Goal: Task Accomplishment & Management: Use online tool/utility

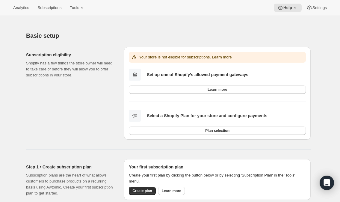
click at [317, 4] on button "Settings" at bounding box center [317, 8] width 28 height 8
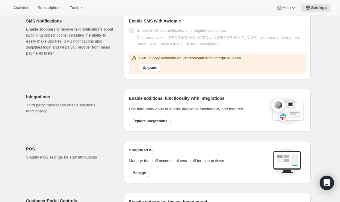
scroll to position [120, 0]
click at [150, 119] on span "Explore integrations" at bounding box center [149, 120] width 35 height 5
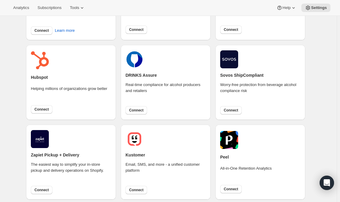
scroll to position [180, 0]
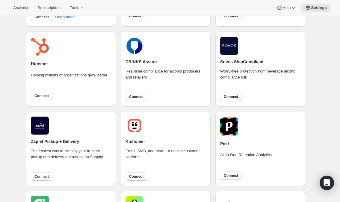
click at [229, 97] on span "Connect" at bounding box center [231, 96] width 14 height 5
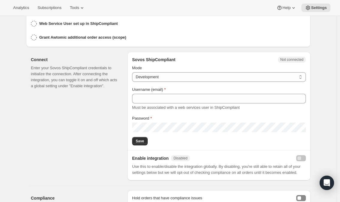
scroll to position [150, 0]
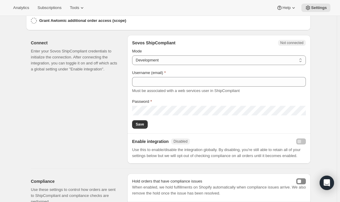
click at [200, 58] on select "Production Development" at bounding box center [219, 60] width 174 height 10
select select "production"
click at [134, 55] on select "Production Development" at bounding box center [219, 60] width 174 height 10
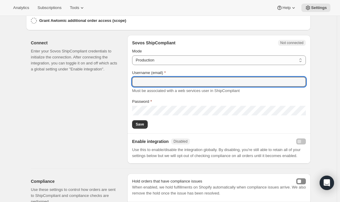
drag, startPoint x: 169, startPoint y: 81, endPoint x: 173, endPoint y: 78, distance: 5.2
click at [169, 81] on input "Username (email)" at bounding box center [219, 82] width 174 height 10
type input "awtomicaccess@tewines.com"
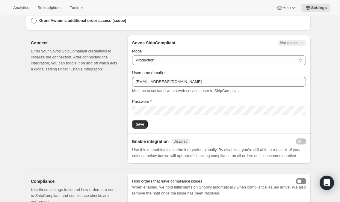
drag, startPoint x: 140, startPoint y: 123, endPoint x: 189, endPoint y: 116, distance: 49.3
click at [140, 122] on span "Save" at bounding box center [140, 124] width 8 height 5
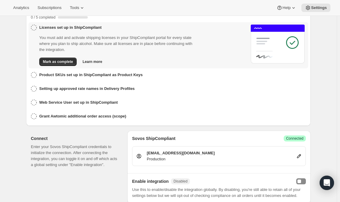
scroll to position [168, 0]
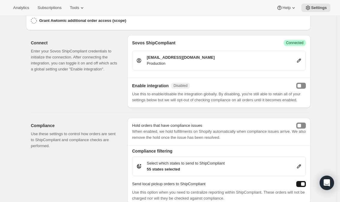
drag, startPoint x: 305, startPoint y: 83, endPoint x: 302, endPoint y: 87, distance: 4.9
click at [305, 83] on button "enabled" at bounding box center [301, 86] width 10 height 6
click at [301, 83] on button "enabled" at bounding box center [301, 86] width 10 height 6
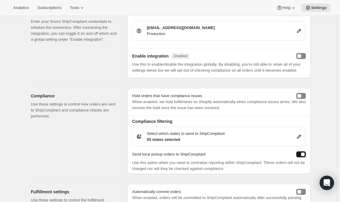
scroll to position [198, 0]
click at [306, 93] on button "holdShopifyFulfillmentOrders" at bounding box center [301, 96] width 10 height 6
click at [301, 135] on icon at bounding box center [299, 136] width 6 height 6
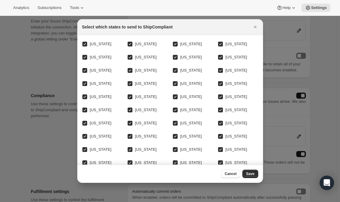
drag, startPoint x: 218, startPoint y: 42, endPoint x: 208, endPoint y: 45, distance: 10.0
click at [215, 43] on div "Alabama Alaska Arizona Arkansas California Colorado Connecticut Delaware Florid…" at bounding box center [170, 130] width 176 height 180
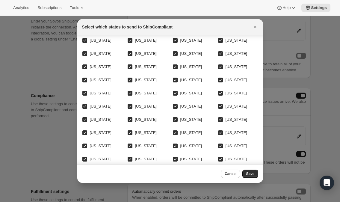
scroll to position [60, 0]
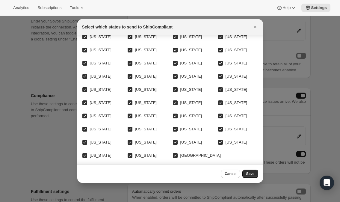
drag, startPoint x: 219, startPoint y: 114, endPoint x: 217, endPoint y: 122, distance: 7.9
click at [219, 118] on span ":rs:" at bounding box center [220, 115] width 5 height 5
click at [219, 118] on input "Utah" at bounding box center [220, 115] width 5 height 5
checkbox input "false"
click at [218, 142] on input "Guam" at bounding box center [220, 142] width 5 height 5
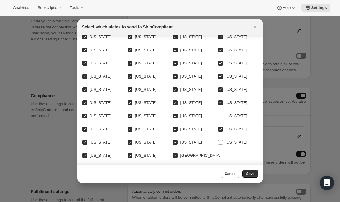
checkbox input "false"
click at [130, 141] on input "American Samoa" at bounding box center [130, 142] width 5 height 5
checkbox input "false"
click at [176, 151] on label "Virgin Islands" at bounding box center [196, 155] width 48 height 8
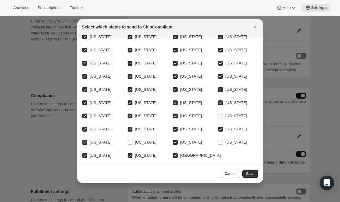
click at [176, 153] on input "Virgin Islands" at bounding box center [175, 155] width 5 height 5
checkbox input "false"
drag, startPoint x: 130, startPoint y: 149, endPoint x: 88, endPoint y: 155, distance: 41.8
click at [129, 153] on input "Puerto Rico" at bounding box center [130, 155] width 5 height 5
checkbox input "false"
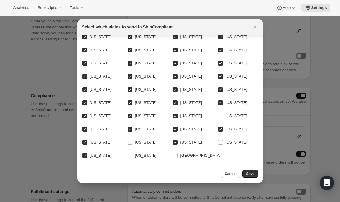
click at [84, 153] on input "Northern Mariana Islands" at bounding box center [84, 155] width 5 height 5
checkbox input "false"
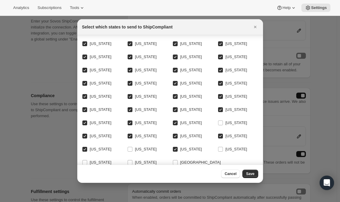
scroll to position [42, 0]
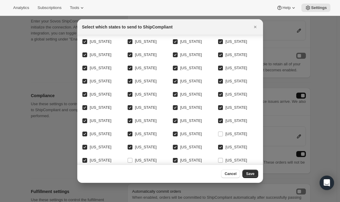
click at [252, 173] on span "Save" at bounding box center [250, 173] width 8 height 5
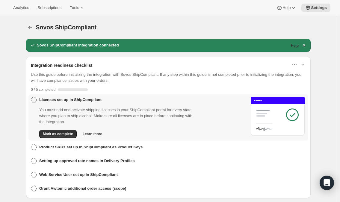
scroll to position [198, 0]
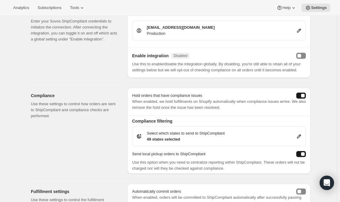
drag, startPoint x: 299, startPoint y: 134, endPoint x: 295, endPoint y: 135, distance: 4.2
click at [295, 135] on div "Select which states to send to ShipCompliant 49 states selected" at bounding box center [219, 136] width 166 height 12
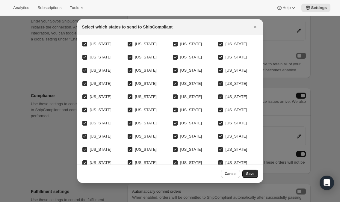
scroll to position [0, 0]
drag, startPoint x: 253, startPoint y: 173, endPoint x: 260, endPoint y: 171, distance: 6.6
click at [253, 173] on span "Save" at bounding box center [250, 173] width 8 height 5
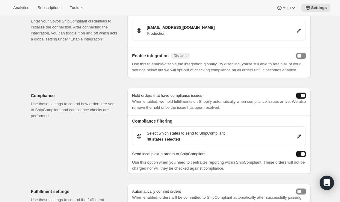
click at [301, 134] on icon at bounding box center [299, 136] width 6 height 6
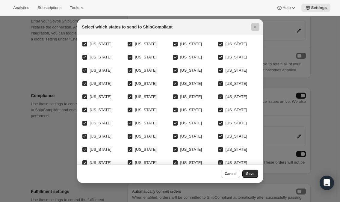
click at [301, 134] on div at bounding box center [170, 101] width 340 height 202
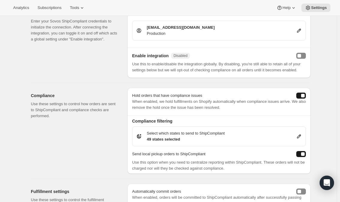
click at [301, 90] on div "Hold orders that have compliance issues When enabled, we hold fulfillments on S…" at bounding box center [218, 102] width 183 height 28
click at [301, 93] on button "holdShopifyFulfillmentOrders" at bounding box center [301, 96] width 10 height 6
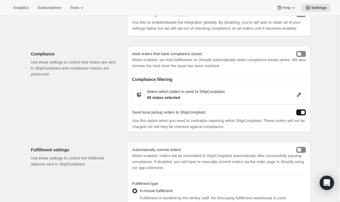
scroll to position [287, 0]
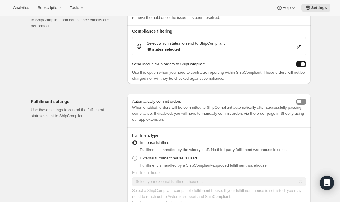
drag, startPoint x: 304, startPoint y: 99, endPoint x: 307, endPoint y: 101, distance: 3.9
click at [305, 99] on button "autoCommit" at bounding box center [301, 102] width 10 height 6
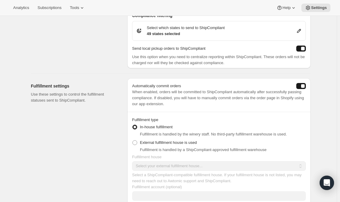
scroll to position [347, 0]
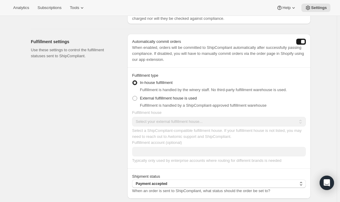
click at [136, 99] on span at bounding box center [134, 98] width 5 height 5
click at [133, 96] on input "External fulfillment house is used" at bounding box center [132, 96] width 0 height 0
radio input "true"
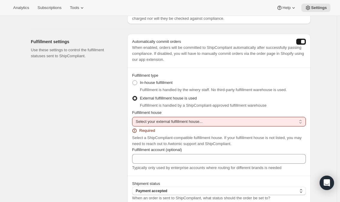
click at [153, 120] on select "Select your external fulfillment house... AbbeyWineWarehouse AeroPacking Alexan…" at bounding box center [219, 122] width 174 height 10
select select "WineShipping"
click at [134, 117] on select "Select your external fulfillment house... AbbeyWineWarehouse AeroPacking Alexan…" at bounding box center [219, 122] width 174 height 10
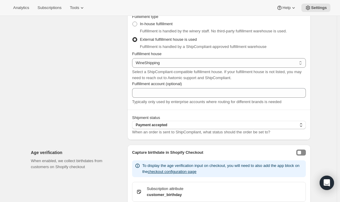
scroll to position [407, 0]
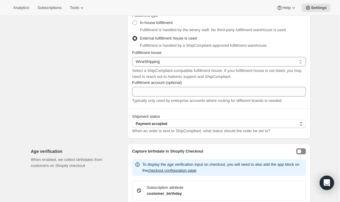
click at [143, 123] on span "Payment accepted" at bounding box center [151, 123] width 31 height 5
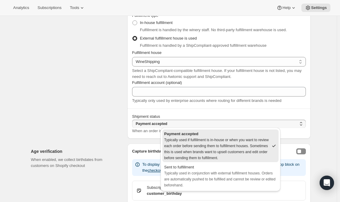
click at [205, 163] on button "Sent to fulfillment Typically used in conjunction with external fulfillment hou…" at bounding box center [220, 176] width 116 height 27
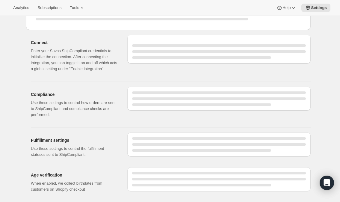
scroll to position [467, 0]
select select "WineShipping"
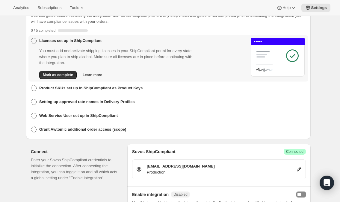
scroll to position [48, 0]
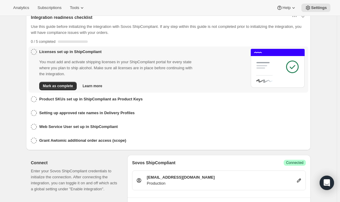
click at [34, 52] on icon at bounding box center [34, 52] width 6 height 6
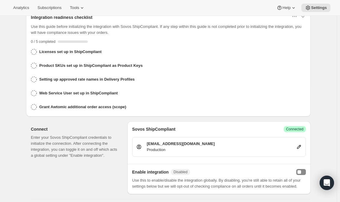
click at [37, 54] on icon at bounding box center [34, 52] width 6 height 6
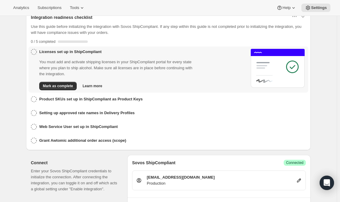
click at [60, 83] on button "Mark as complete" at bounding box center [57, 86] width 37 height 8
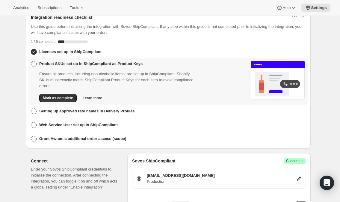
click at [40, 123] on div "Web Service User set up in ShipCompliant" at bounding box center [74, 126] width 87 height 8
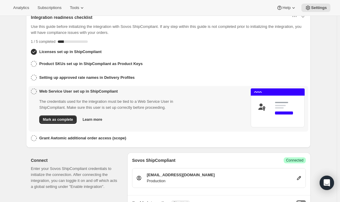
click at [59, 120] on span "Mark as complete" at bounding box center [58, 119] width 30 height 5
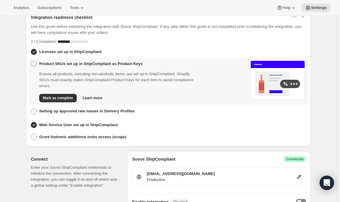
click at [58, 137] on h3 "Grant Awtomic additional order access (scope)" at bounding box center [82, 137] width 87 height 6
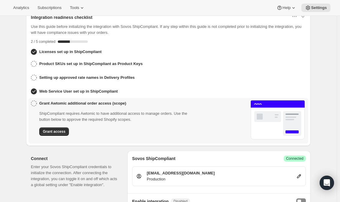
click at [51, 129] on span "Grant access" at bounding box center [54, 131] width 22 height 5
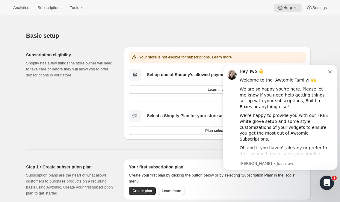
click at [331, 72] on icon "Dismiss notification" at bounding box center [329, 71] width 3 height 3
